Goal: Contribute content: Add original content to the website for others to see

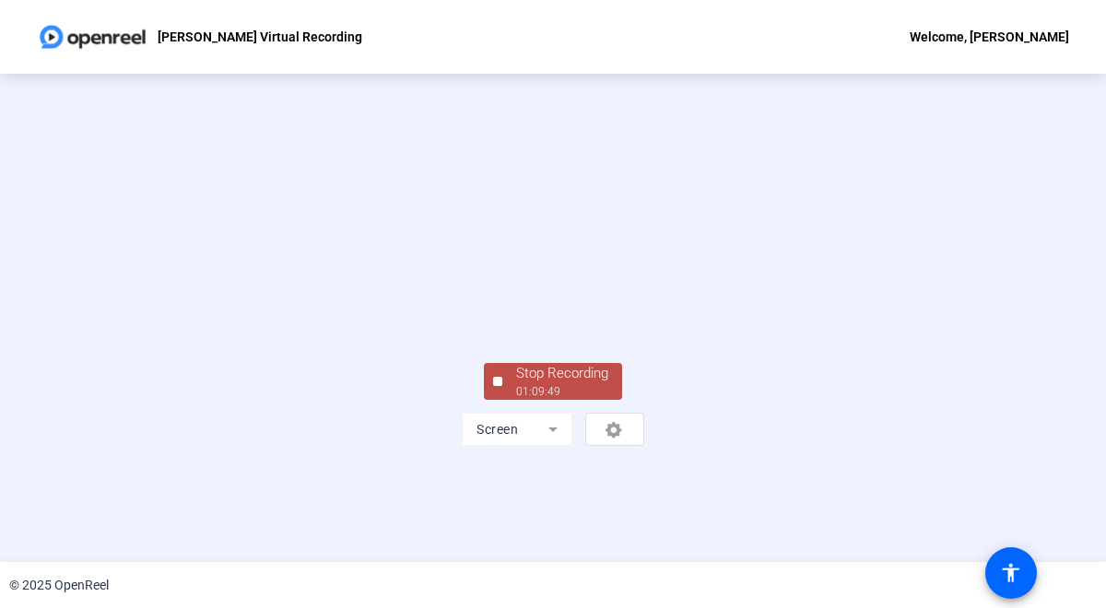
scroll to position [90, 0]
click at [588, 384] on div "Stop Recording" at bounding box center [562, 373] width 92 height 21
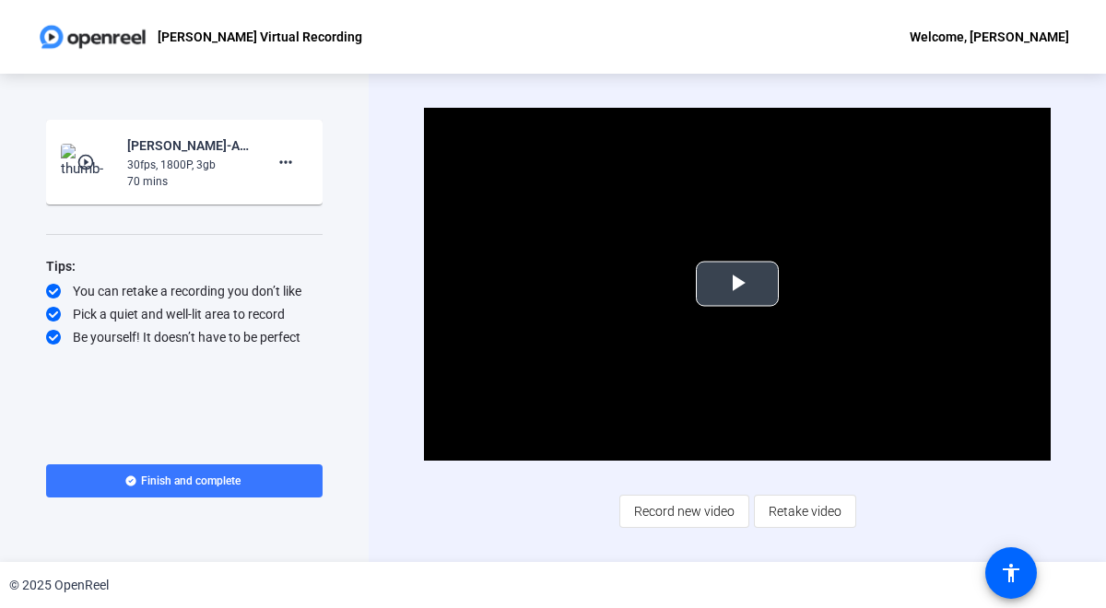
click at [737, 284] on span "Video Player" at bounding box center [737, 284] width 0 height 0
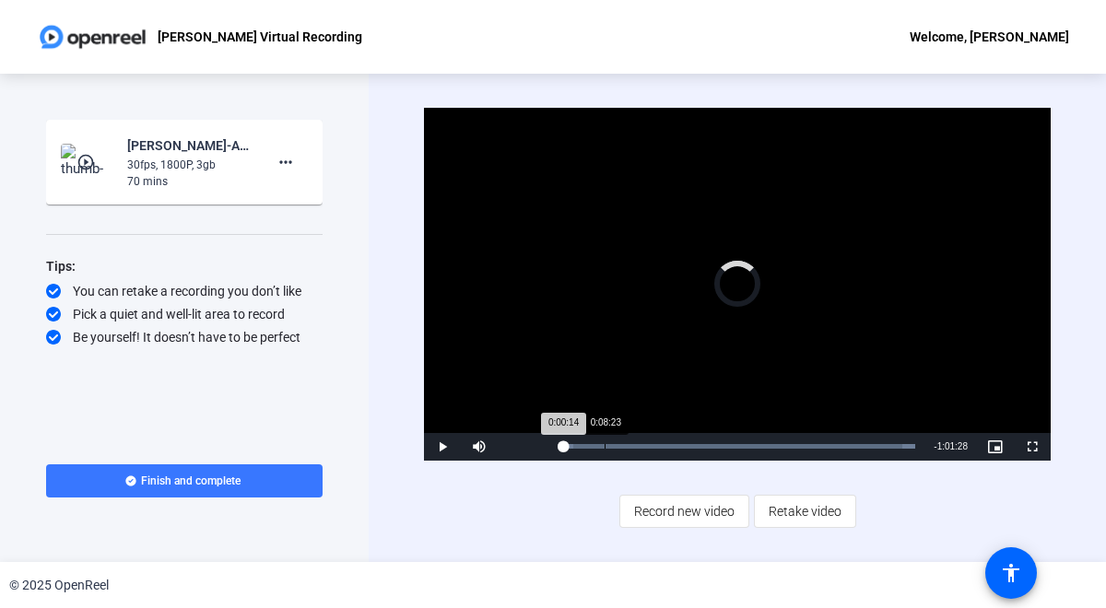
click at [604, 445] on div "0:08:23" at bounding box center [604, 446] width 1 height 5
click at [624, 443] on div "Loaded : 100.00% 0:12:13 0:08:24" at bounding box center [743, 447] width 380 height 28
click at [604, 445] on div "Loaded : 100.00% 0:08:22 0:12:14" at bounding box center [742, 446] width 361 height 5
click at [610, 444] on div "0:09:39" at bounding box center [586, 446] width 49 height 5
click at [612, 444] on div "0:09:41" at bounding box center [587, 446] width 50 height 5
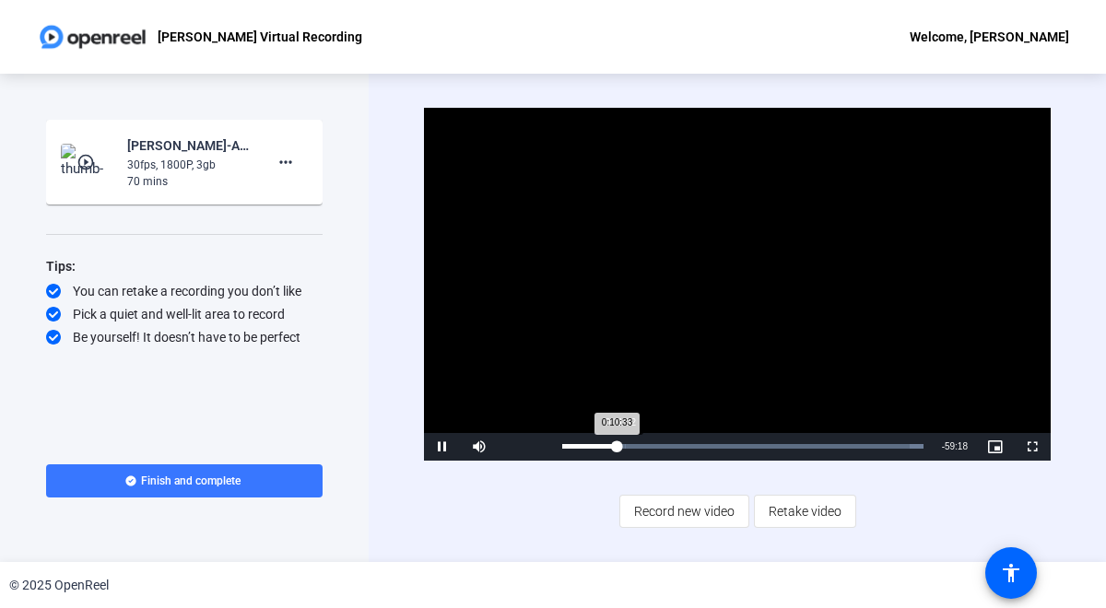
click at [616, 444] on div "0:10:33" at bounding box center [589, 446] width 54 height 5
click at [620, 449] on div "0:11:19" at bounding box center [591, 446] width 58 height 5
click at [444, 447] on span "Video Player" at bounding box center [442, 447] width 37 height 0
click at [282, 164] on mat-icon "more_horiz" at bounding box center [286, 162] width 22 height 22
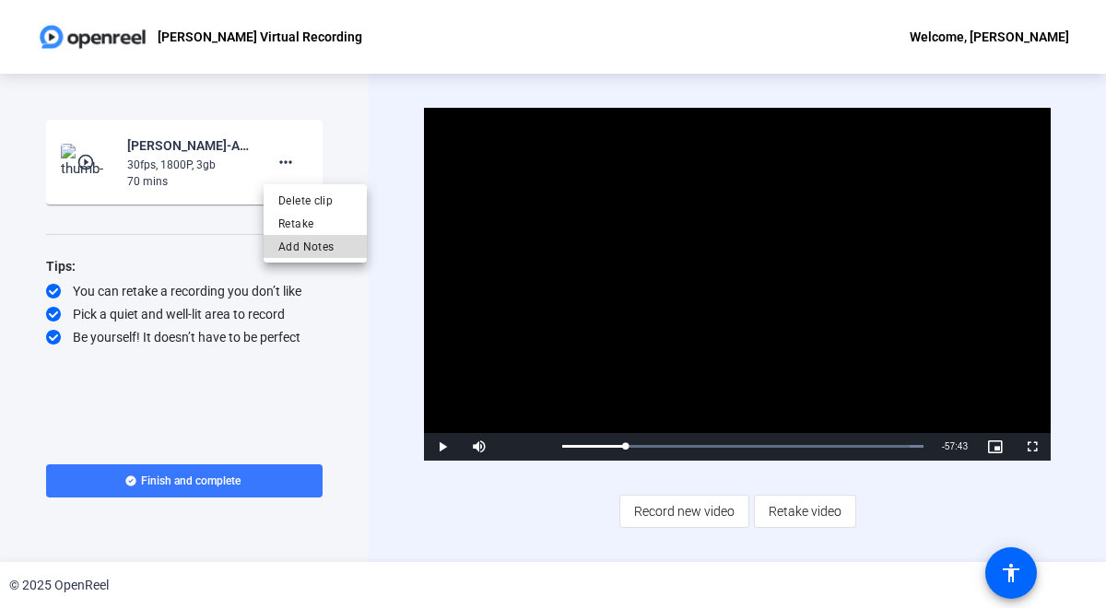
click at [303, 249] on span "Add Notes" at bounding box center [315, 247] width 74 height 22
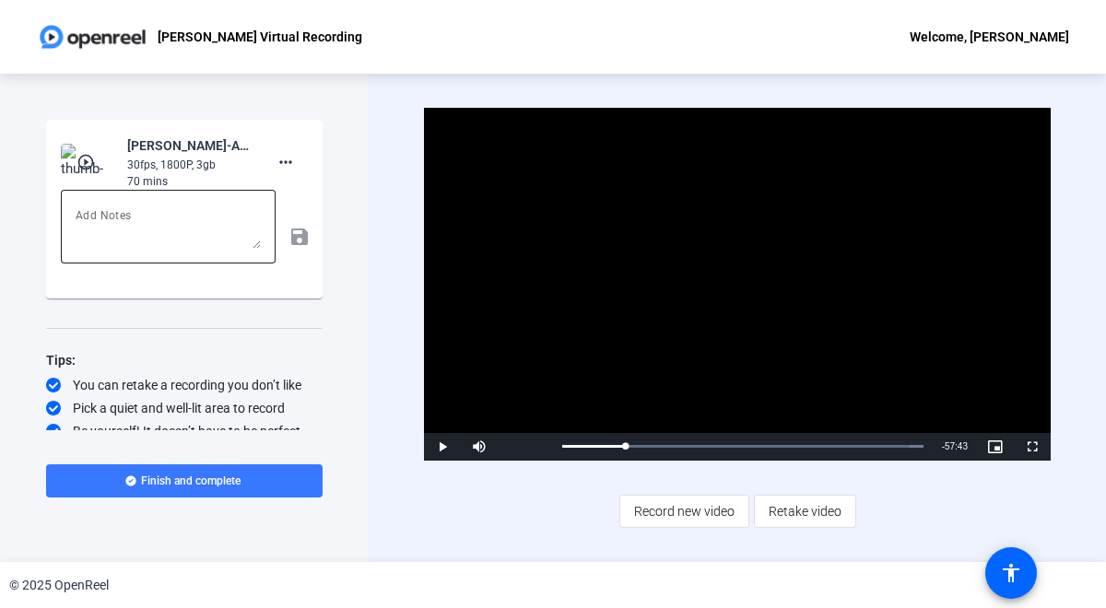
click at [156, 213] on textarea at bounding box center [168, 227] width 185 height 44
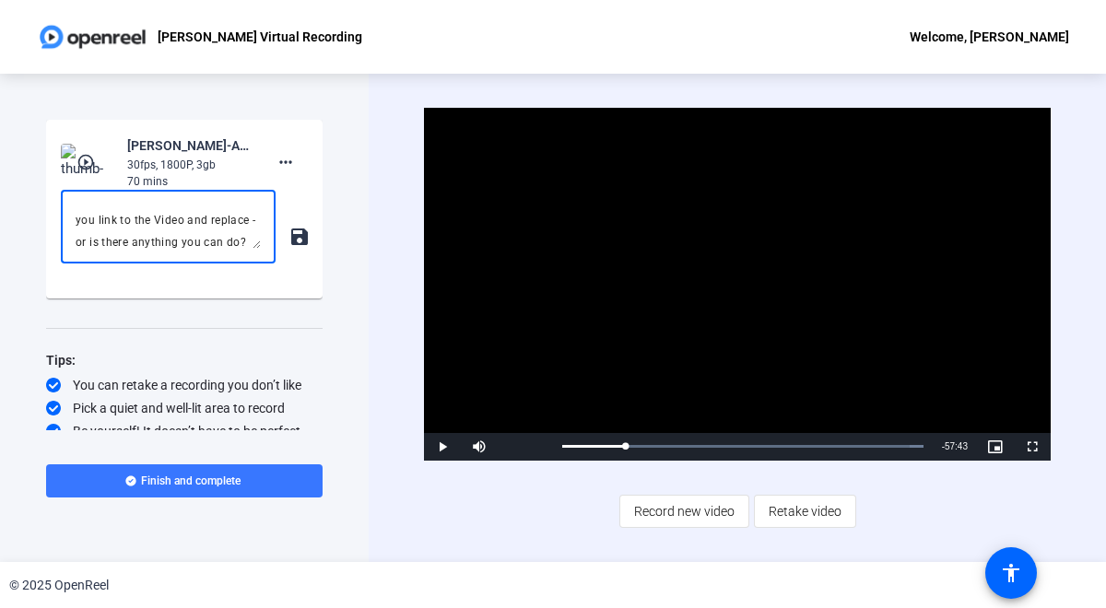
scroll to position [172, 0]
click at [442, 447] on span "Video Player" at bounding box center [442, 447] width 37 height 0
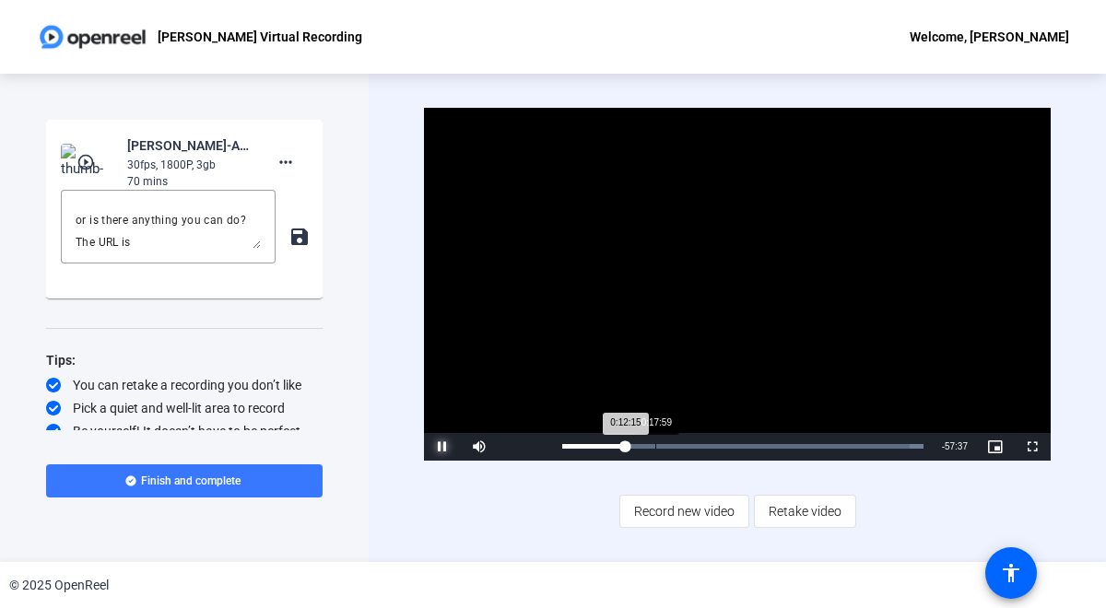
click at [655, 450] on div "Loaded : 100.00% 0:17:59 0:12:15" at bounding box center [743, 447] width 380 height 28
click at [440, 447] on span "Video Player" at bounding box center [442, 447] width 37 height 0
click at [161, 251] on div "Hello, team. You might want to break this down into two or three segments. Ther…" at bounding box center [168, 227] width 185 height 74
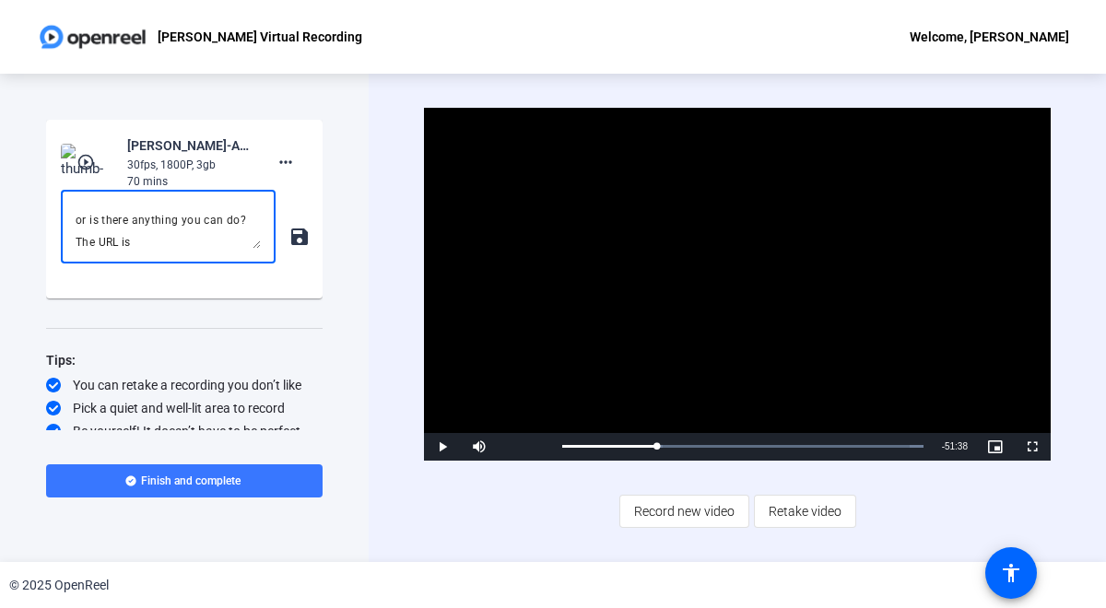
paste textarea "[URL][DOMAIN_NAME]"
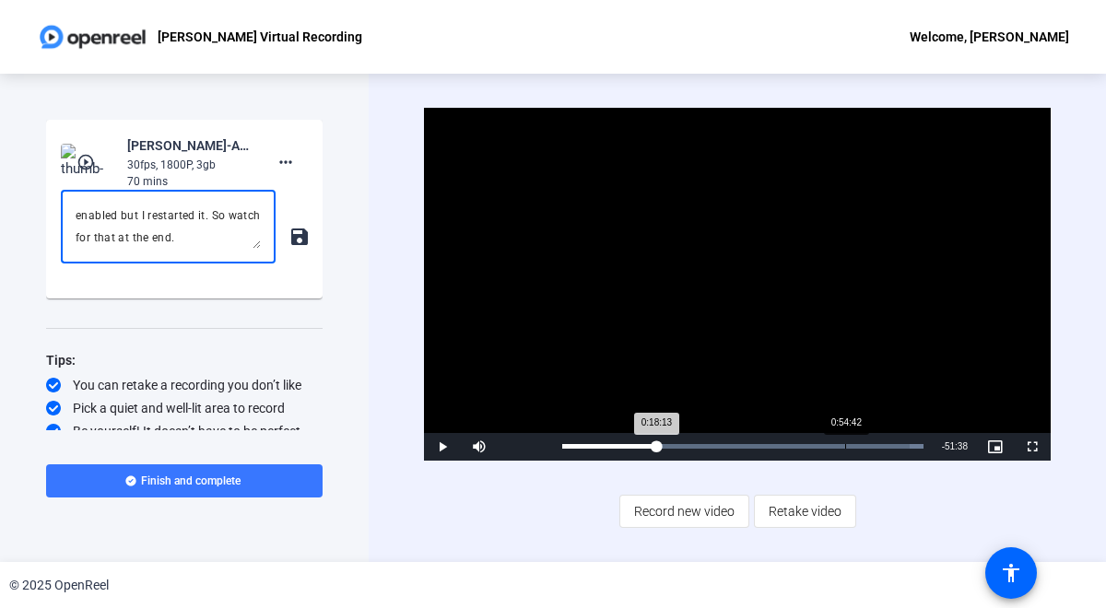
click at [845, 448] on div "0:54:42" at bounding box center [845, 446] width 1 height 5
click at [866, 445] on div "0:58:48" at bounding box center [866, 446] width 1 height 5
click at [860, 445] on div "0:58:48" at bounding box center [714, 446] width 304 height 5
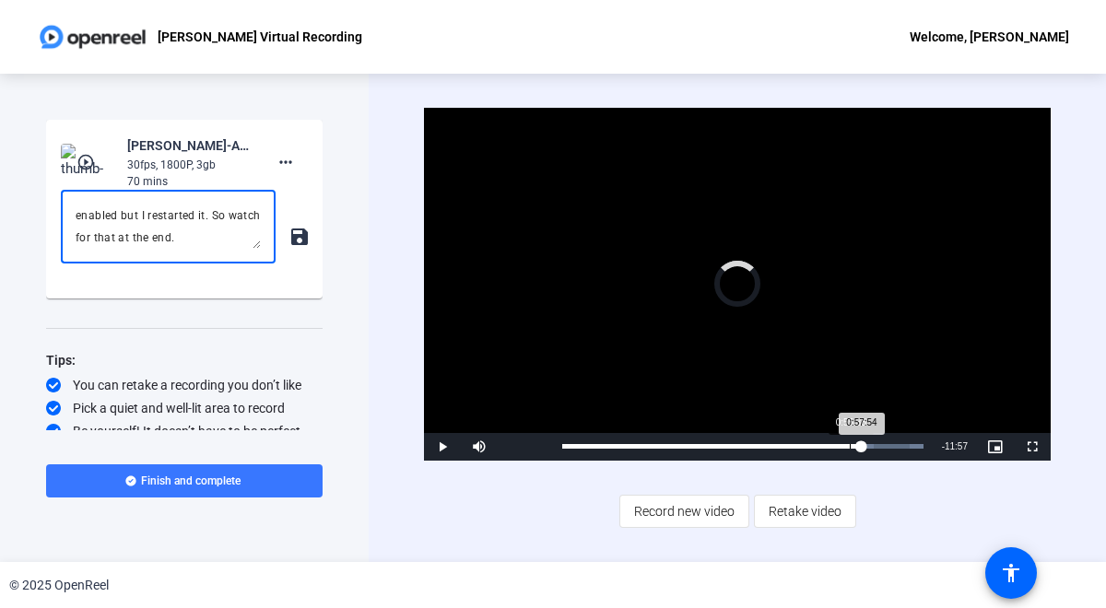
click at [849, 442] on div "Loaded : 100.00% 0:55:35 0:57:54" at bounding box center [743, 447] width 380 height 28
click at [837, 440] on div "Loaded : 100.00% 0:53:16 0:55:35" at bounding box center [743, 447] width 380 height 28
click at [848, 439] on div "Loaded : 100.00% 0:55:14 0:53:16" at bounding box center [743, 447] width 380 height 28
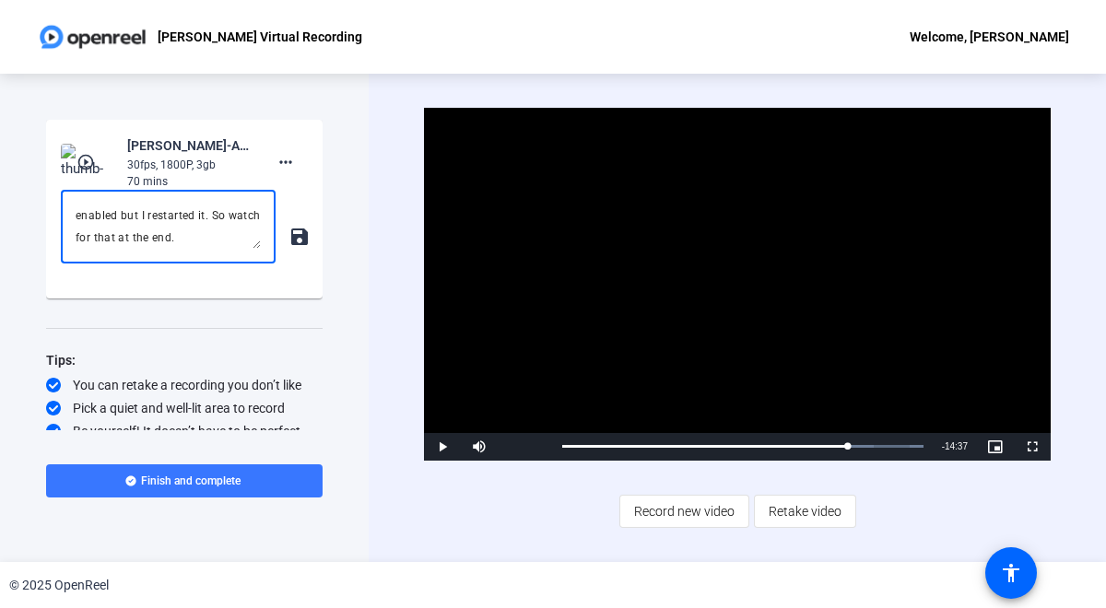
click at [618, 483] on div "Video Player is loading. Play Video Play Mute 80% Current Time 55:14 / Duration…" at bounding box center [737, 318] width 626 height 420
click at [196, 247] on textarea "Hello, team. You might want to break this down into two or three segments. Ther…" at bounding box center [168, 227] width 185 height 44
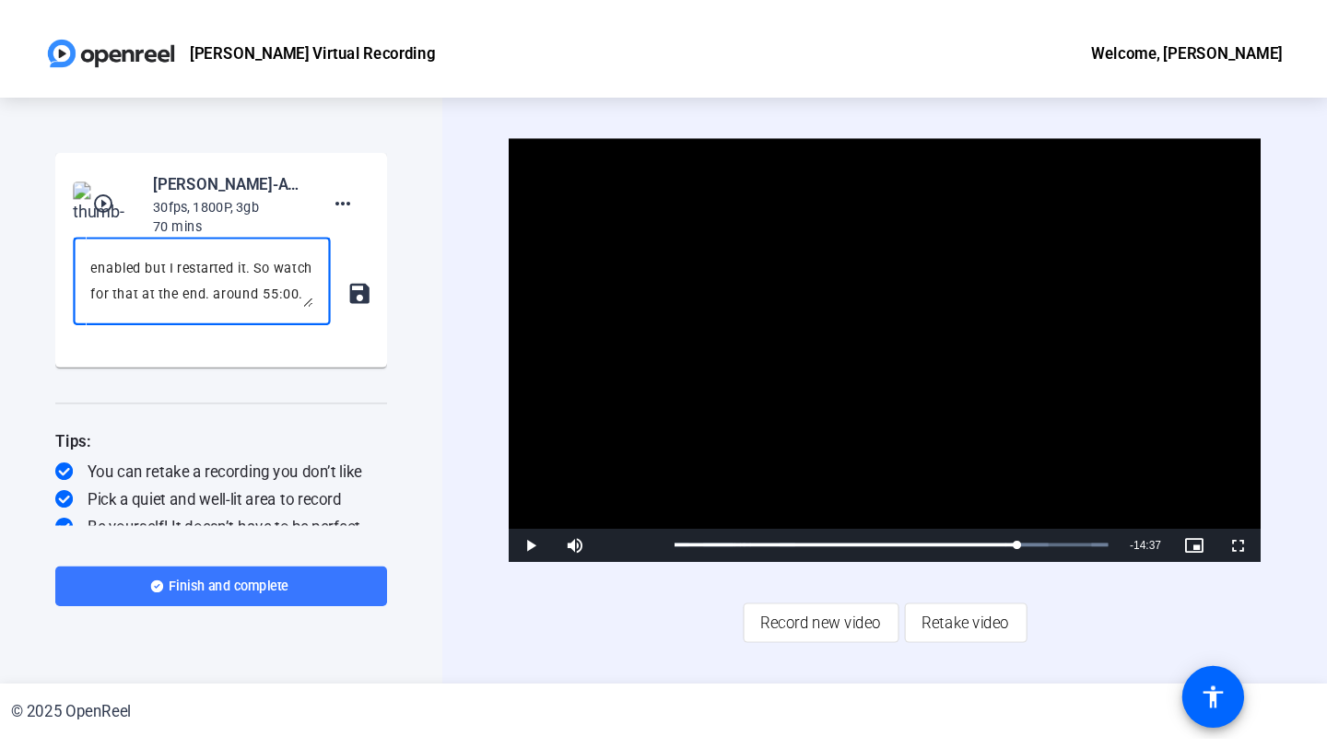
scroll to position [305, 0]
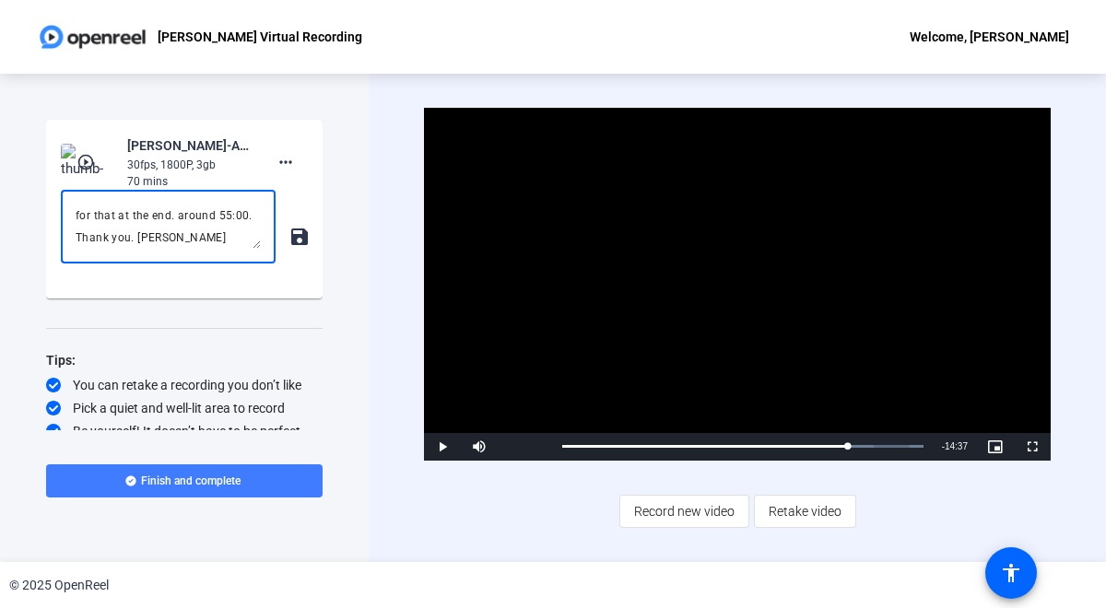
type textarea "Hello, team. You might want to break this down into two or three segments. Ther…"
click at [217, 486] on span "Finish and complete" at bounding box center [191, 481] width 100 height 15
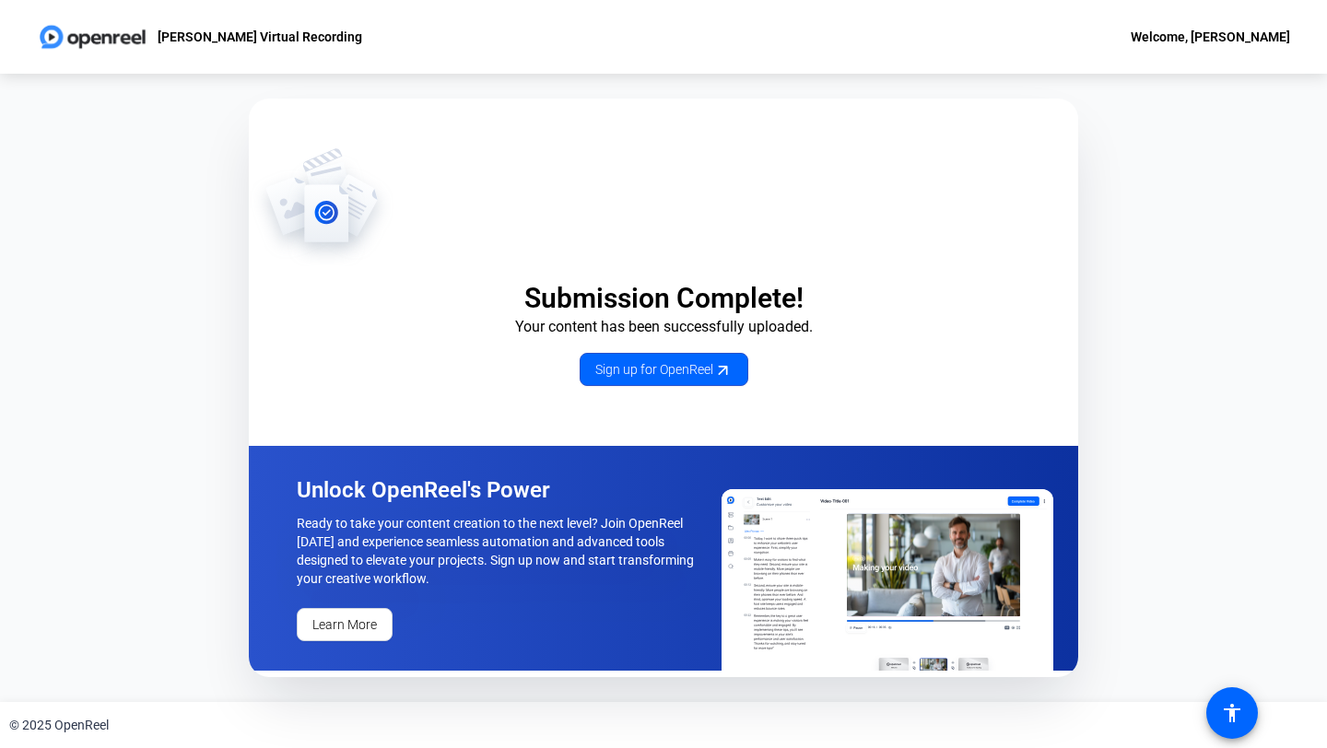
click at [1105, 222] on div "Submission Complete! Your content has been successfully uploaded. Sign up for O…" at bounding box center [663, 388] width 1327 height 628
